Goal: Book appointment/travel/reservation

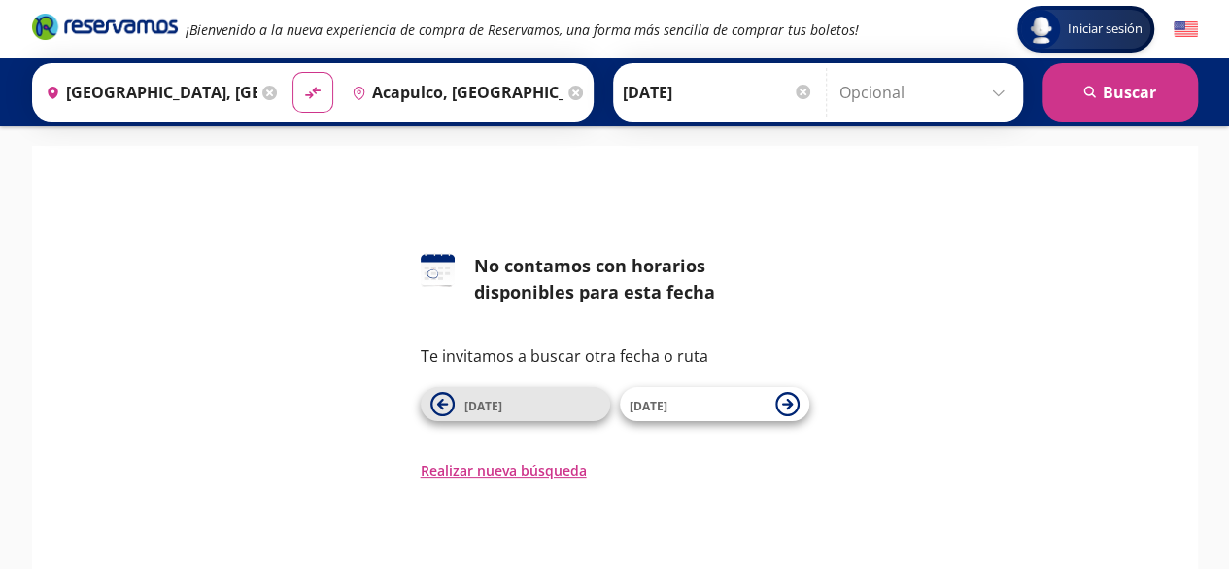
click at [443, 398] on icon at bounding box center [443, 404] width 24 height 24
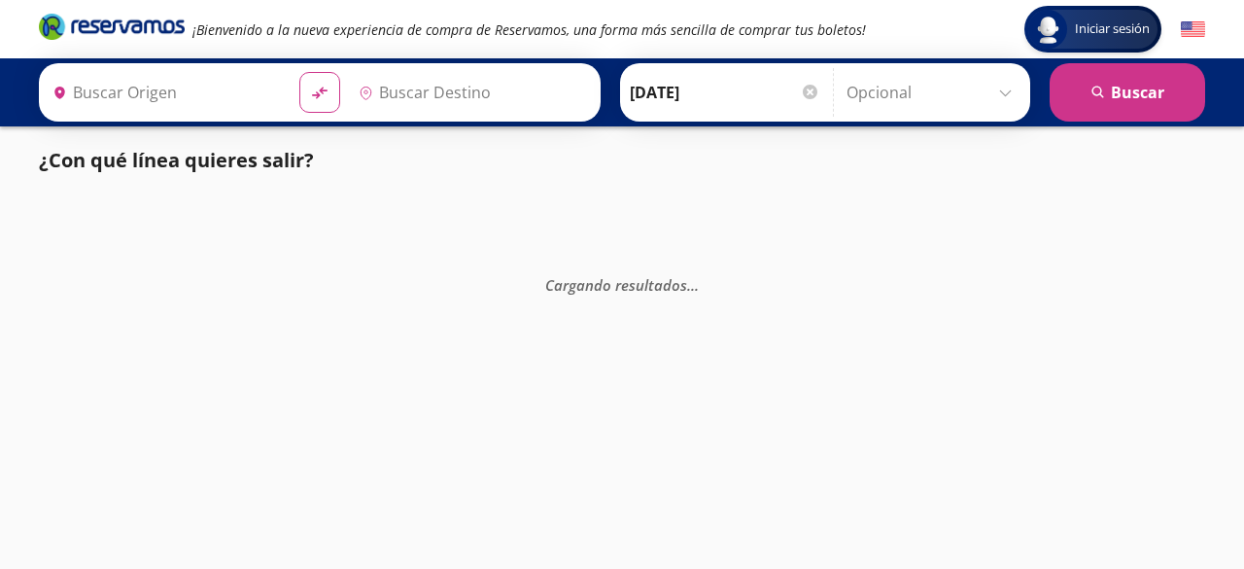
type input "[GEOGRAPHIC_DATA], [GEOGRAPHIC_DATA]"
type input "Acapulco, [GEOGRAPHIC_DATA]"
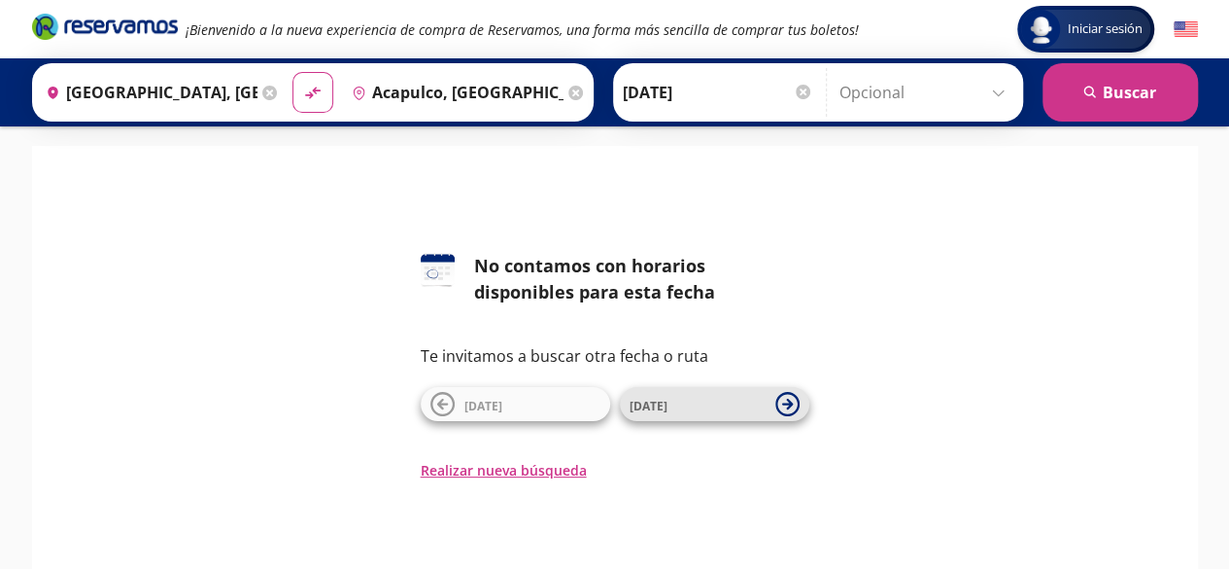
click at [785, 406] on icon at bounding box center [787, 404] width 24 height 24
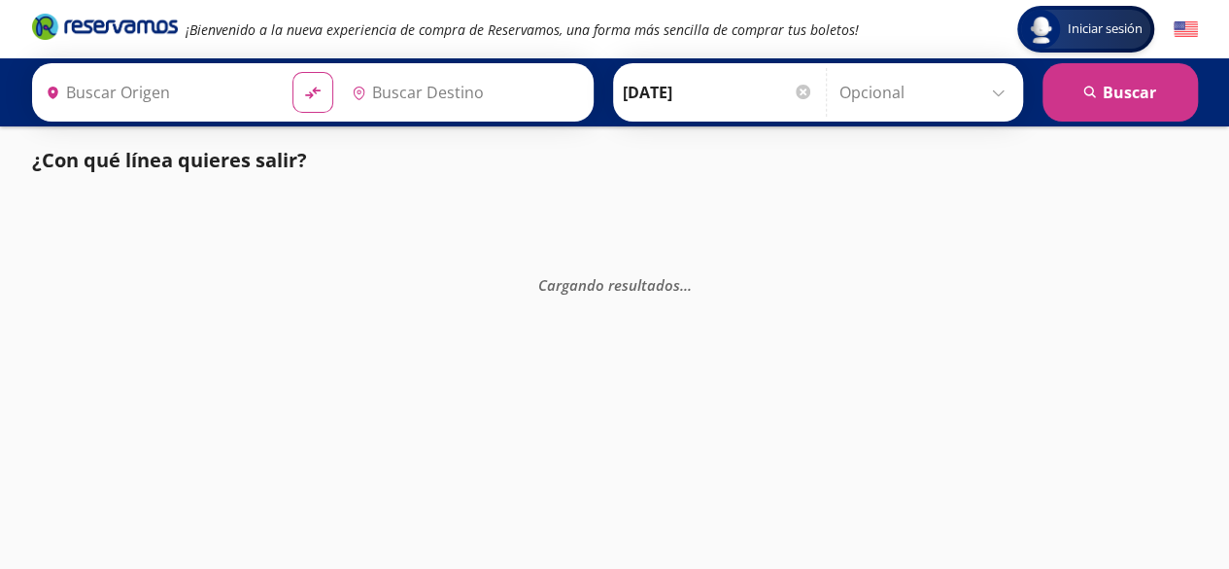
type input "[GEOGRAPHIC_DATA], [GEOGRAPHIC_DATA]"
type input "Acapulco, [GEOGRAPHIC_DATA]"
